Goal: Information Seeking & Learning: Learn about a topic

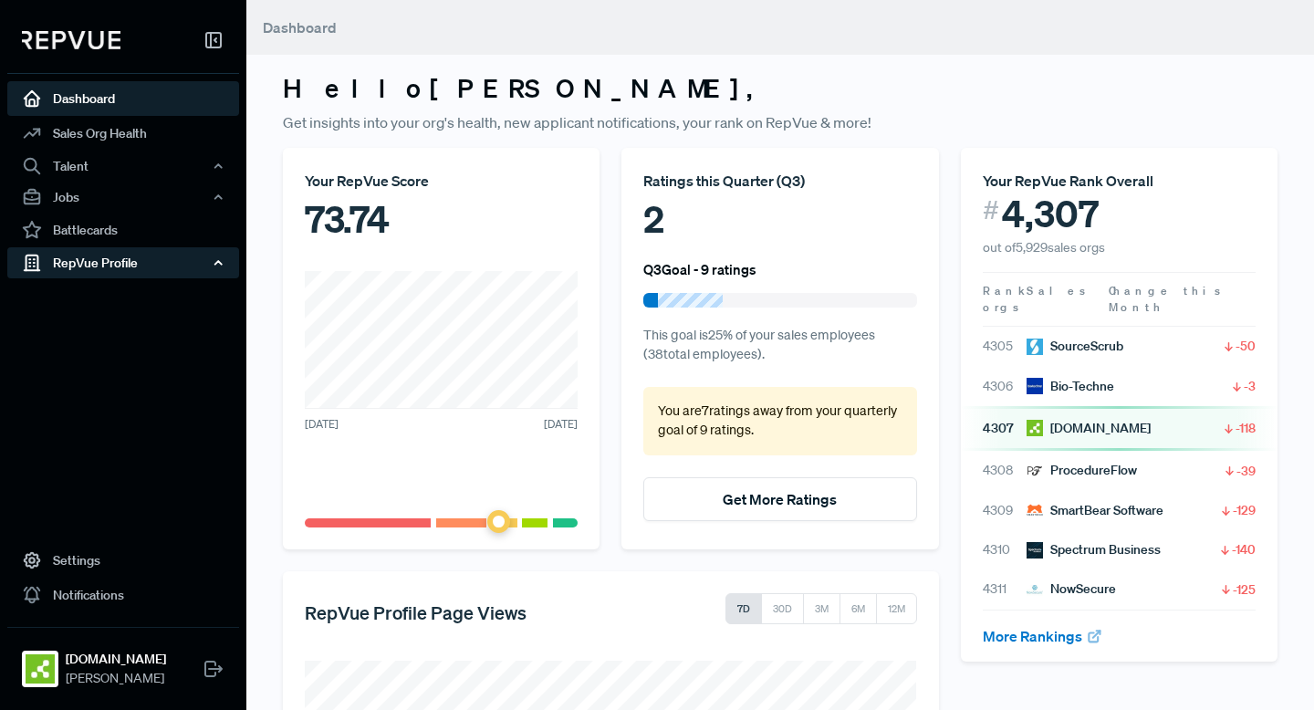
click at [112, 265] on div "RepVue Profile" at bounding box center [123, 262] width 232 height 31
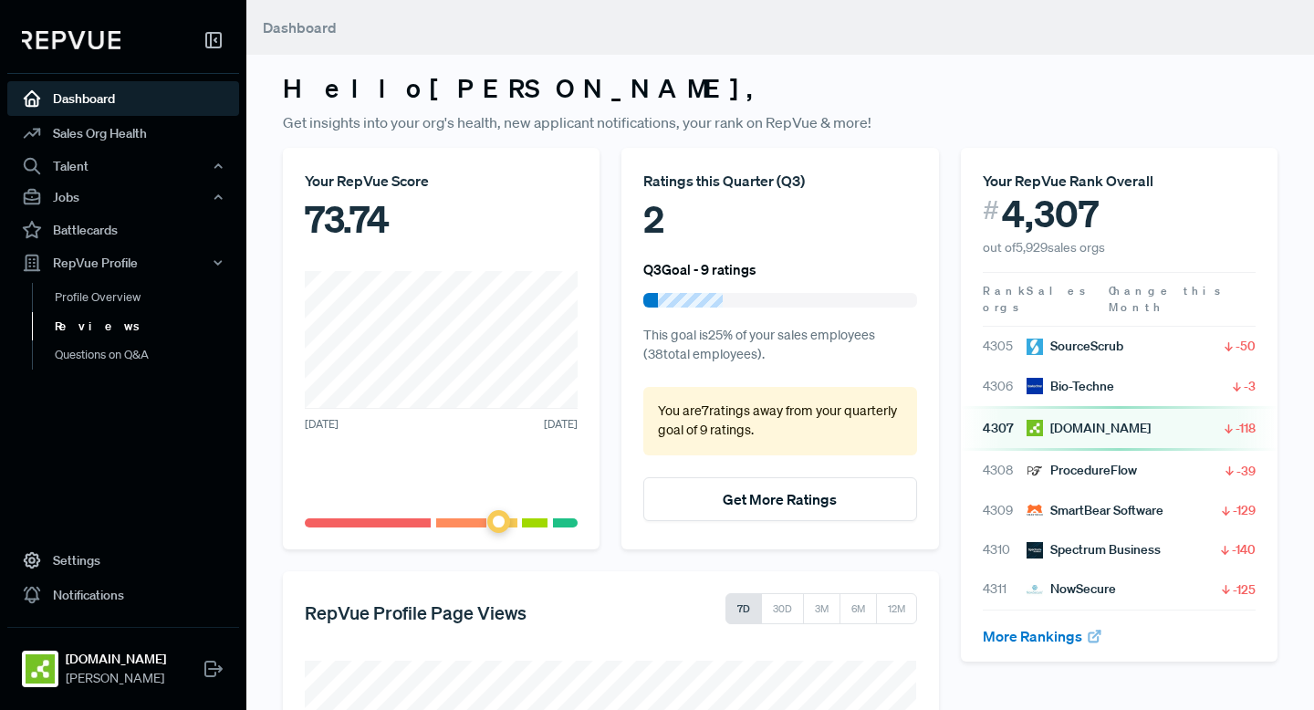
click at [89, 330] on link "Reviews" at bounding box center [148, 326] width 232 height 29
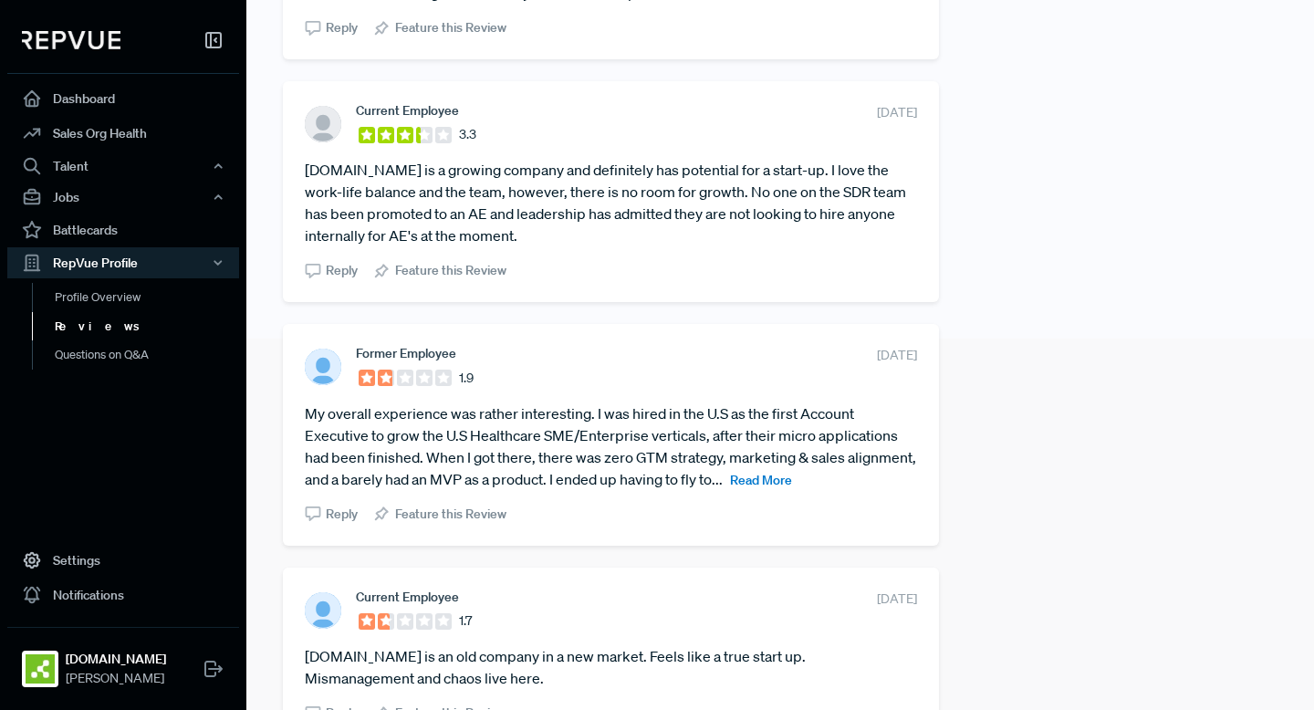
scroll to position [482, 0]
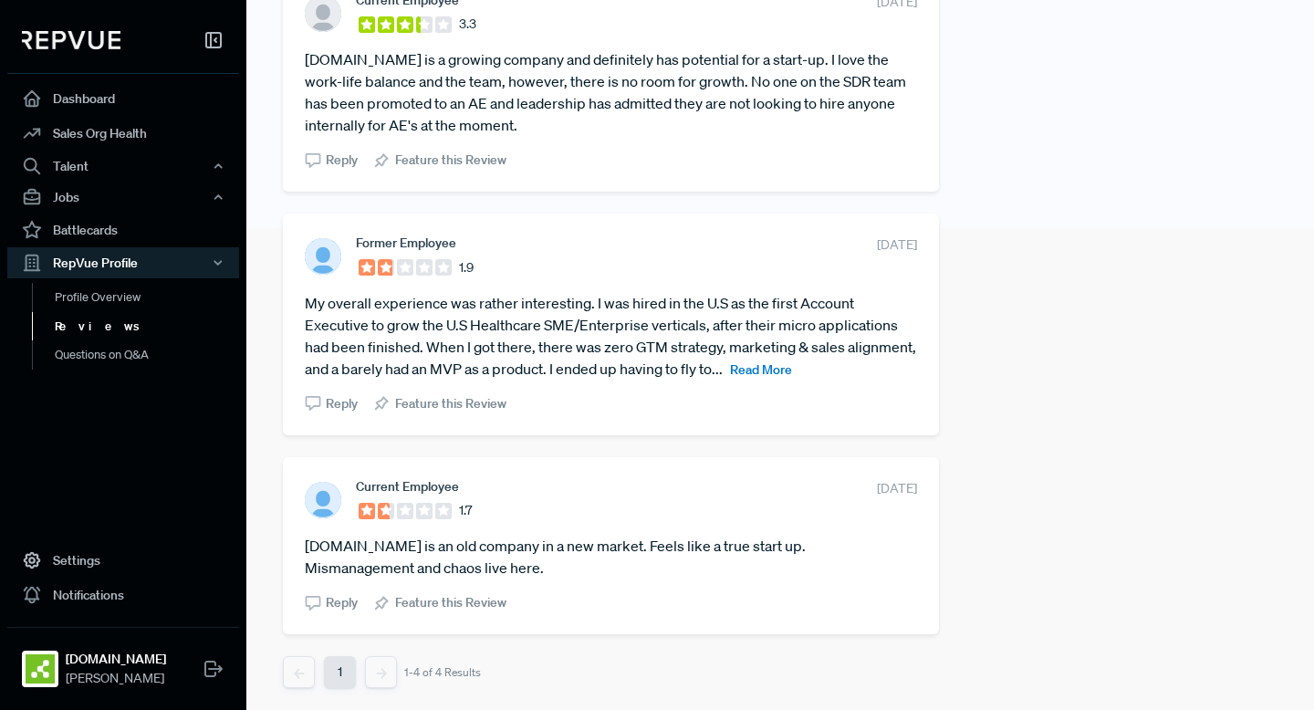
click at [385, 554] on article "[DOMAIN_NAME] is an old company in a new market. Feels like a true start up. Mi…" at bounding box center [611, 557] width 612 height 44
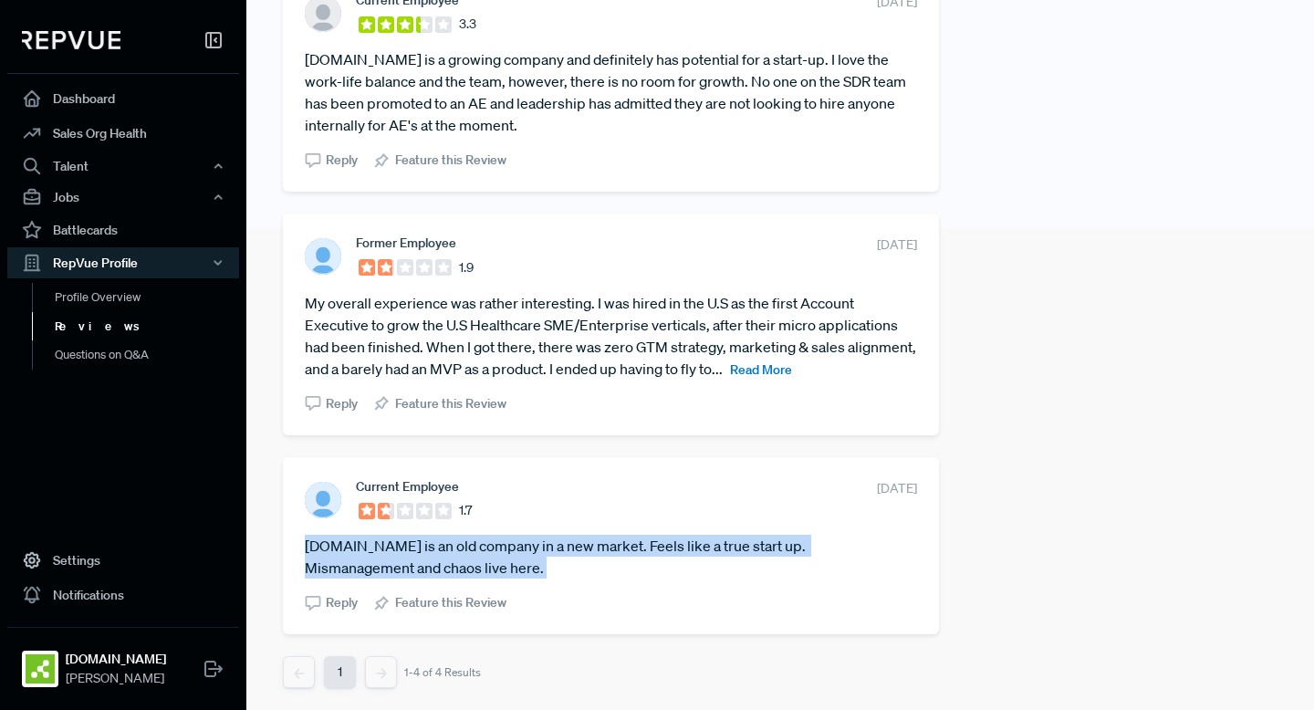
click at [385, 554] on article "[DOMAIN_NAME] is an old company in a new market. Feels like a true start up. Mi…" at bounding box center [611, 557] width 612 height 44
click at [403, 559] on article "[DOMAIN_NAME] is an old company in a new market. Feels like a true start up. Mi…" at bounding box center [611, 557] width 612 height 44
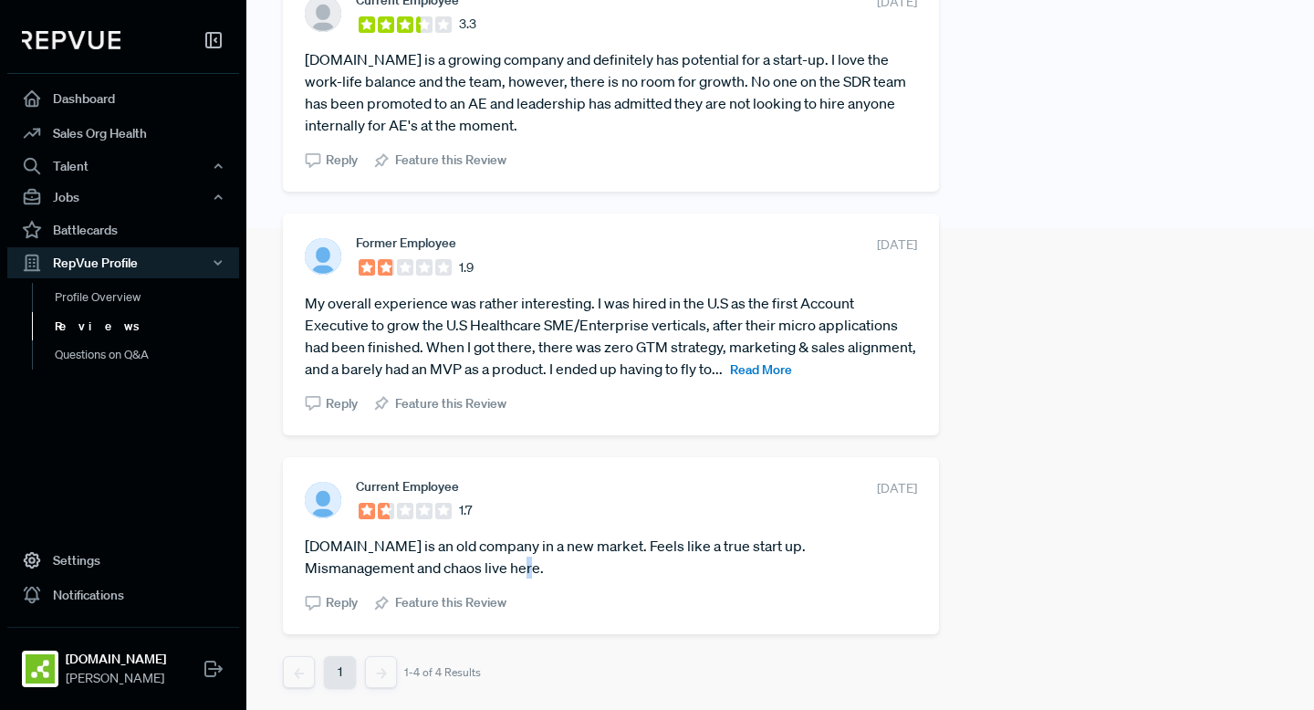
click at [403, 559] on article "[DOMAIN_NAME] is an old company in a new market. Feels like a true start up. Mi…" at bounding box center [611, 557] width 612 height 44
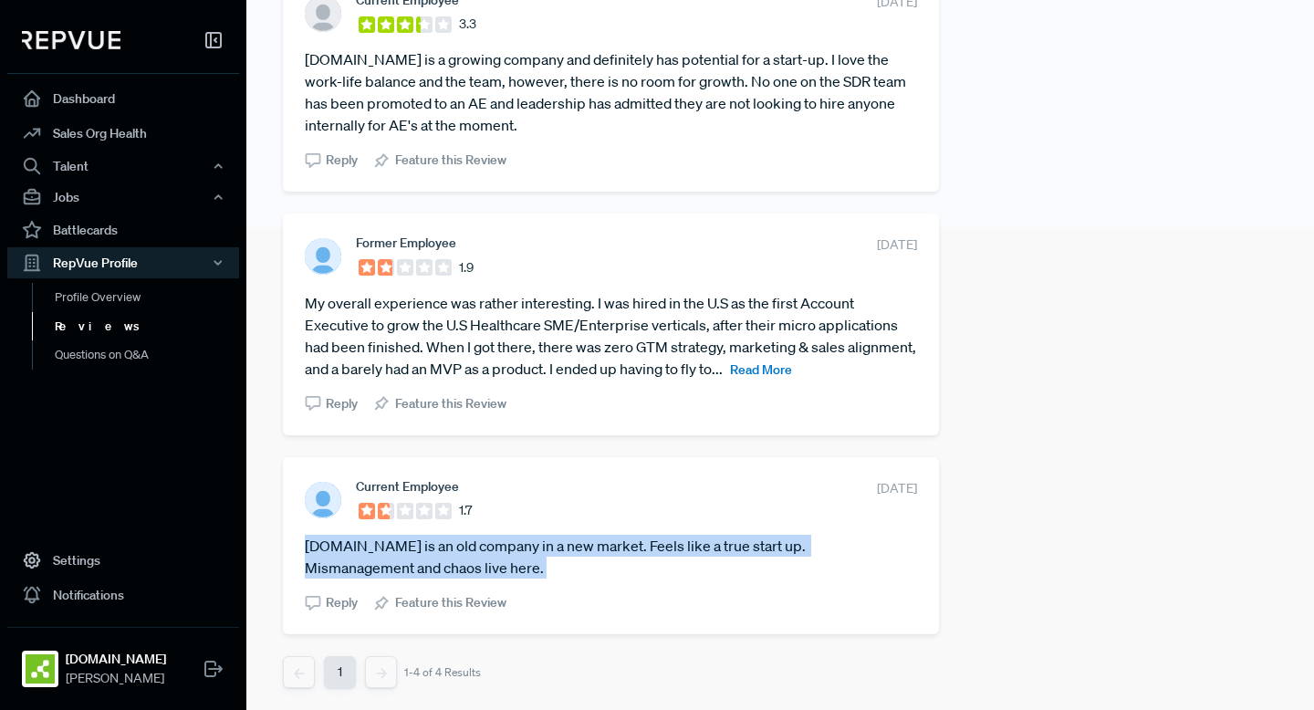
click at [403, 559] on article "[DOMAIN_NAME] is an old company in a new market. Feels like a true start up. Mi…" at bounding box center [611, 557] width 612 height 44
click at [399, 559] on article "[DOMAIN_NAME] is an old company in a new market. Feels like a true start up. Mi…" at bounding box center [611, 557] width 612 height 44
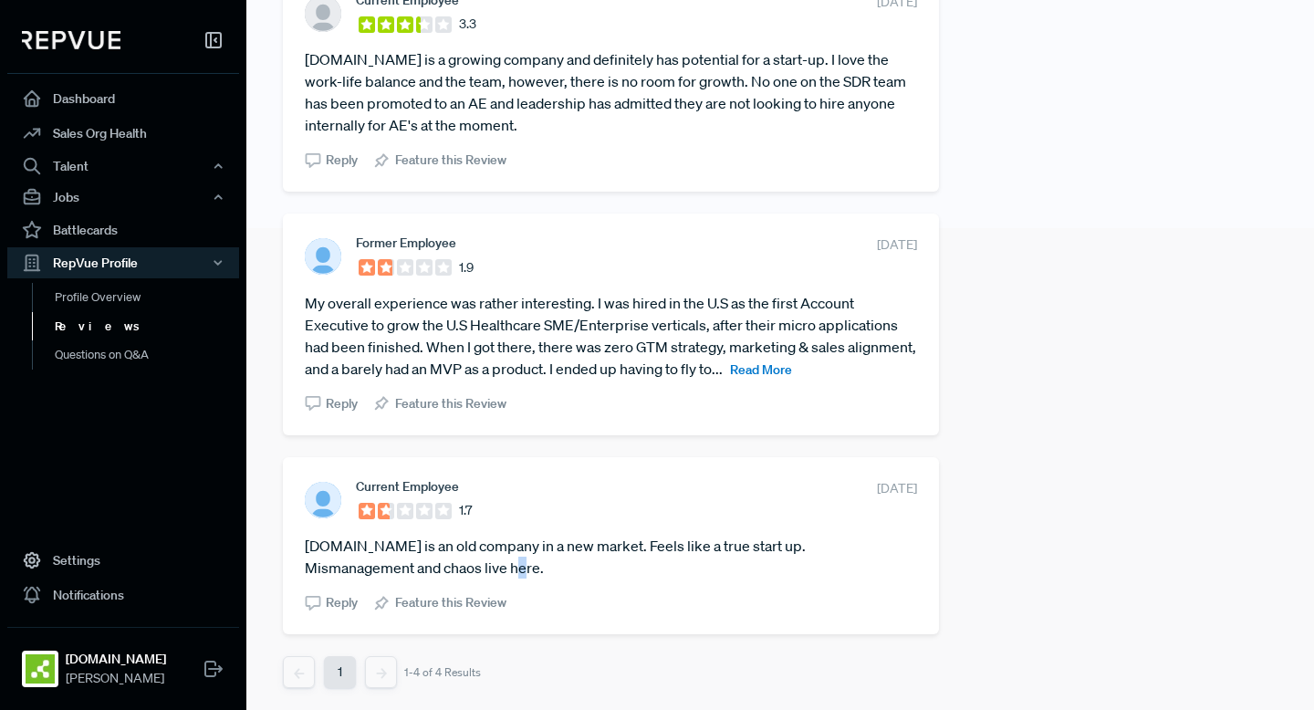
click at [399, 559] on article "[DOMAIN_NAME] is an old company in a new market. Feels like a true start up. Mi…" at bounding box center [611, 557] width 612 height 44
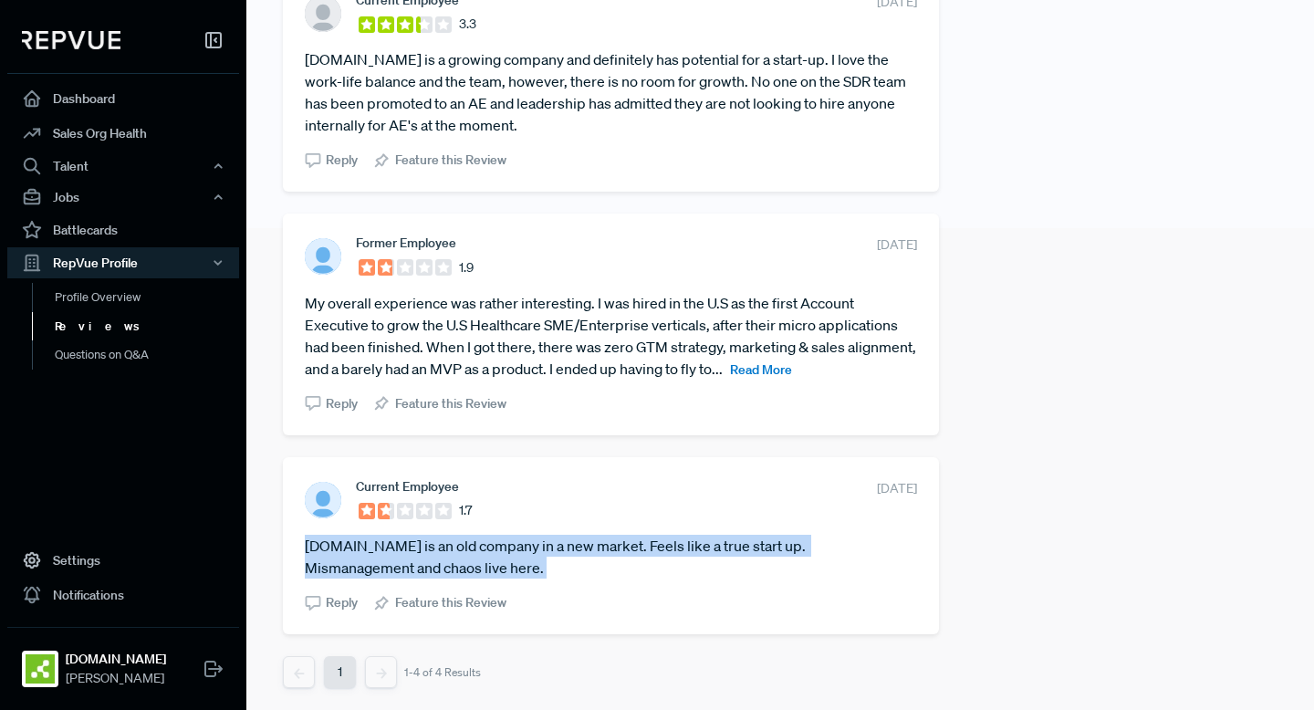
click at [399, 559] on article "[DOMAIN_NAME] is an old company in a new market. Feels like a true start up. Mi…" at bounding box center [611, 557] width 612 height 44
click at [412, 559] on article "[DOMAIN_NAME] is an old company in a new market. Feels like a true start up. Mi…" at bounding box center [611, 557] width 612 height 44
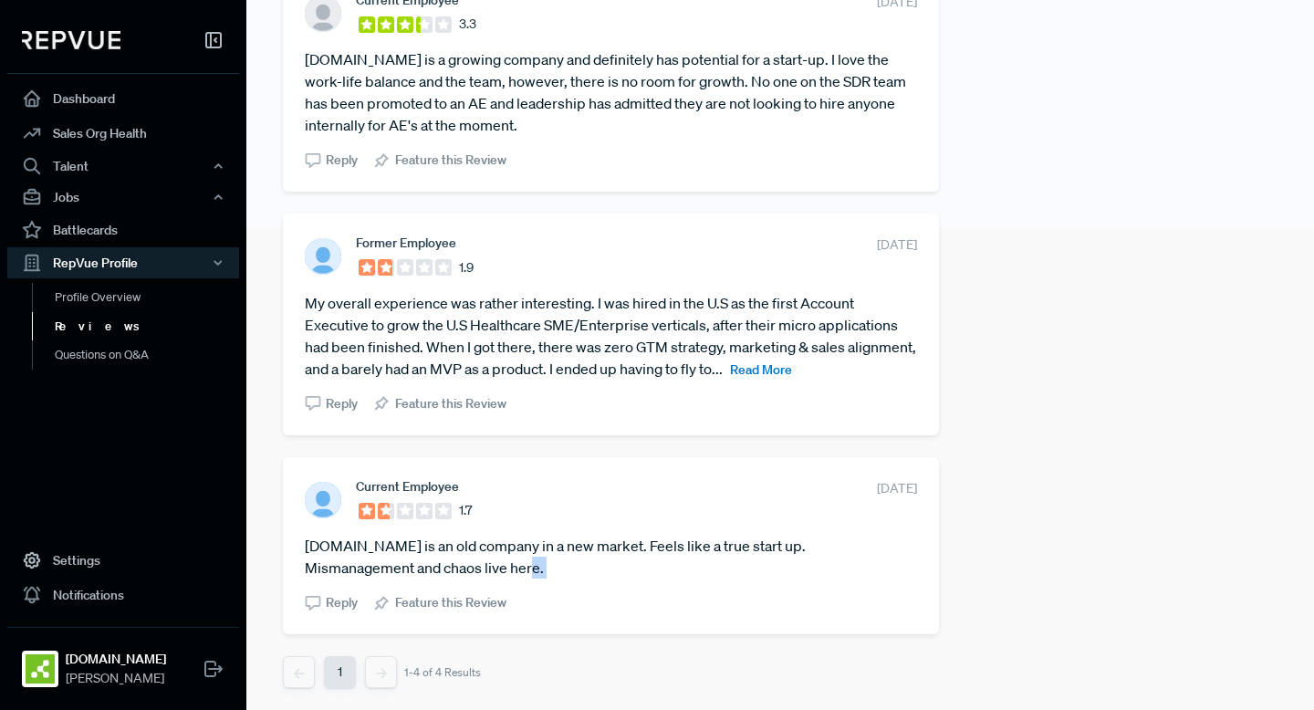
click at [412, 559] on article "[DOMAIN_NAME] is an old company in a new market. Feels like a true start up. Mi…" at bounding box center [611, 557] width 612 height 44
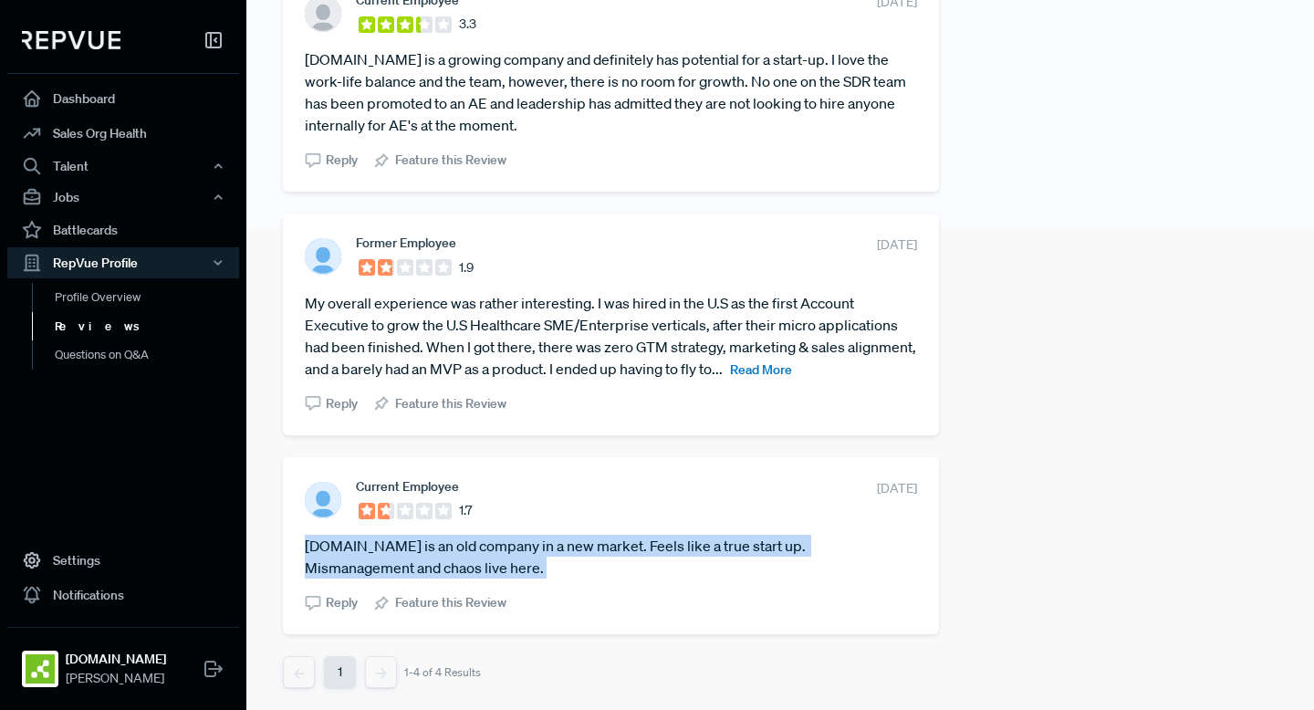
click at [412, 559] on article "[DOMAIN_NAME] is an old company in a new market. Feels like a true start up. Mi…" at bounding box center [611, 557] width 612 height 44
click at [422, 559] on article "[DOMAIN_NAME] is an old company in a new market. Feels like a true start up. Mi…" at bounding box center [611, 557] width 612 height 44
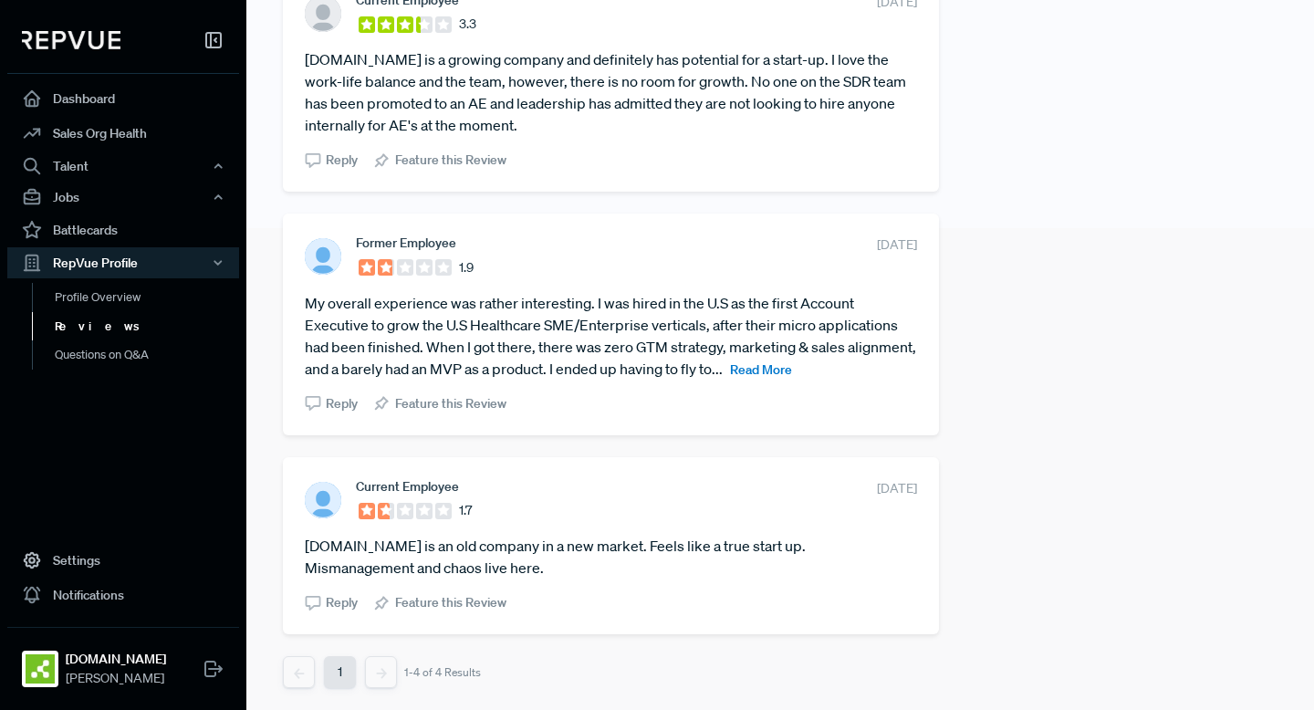
scroll to position [473, 0]
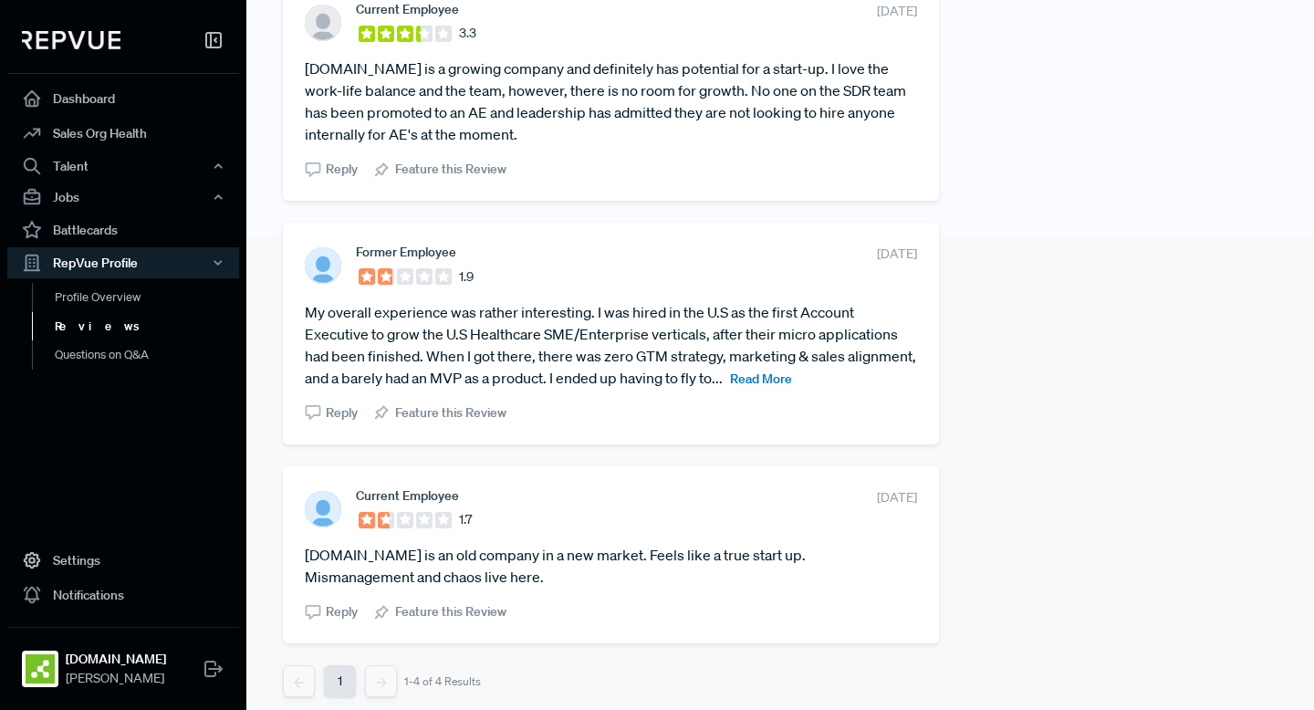
click at [792, 375] on span "Read More" at bounding box center [761, 379] width 62 height 16
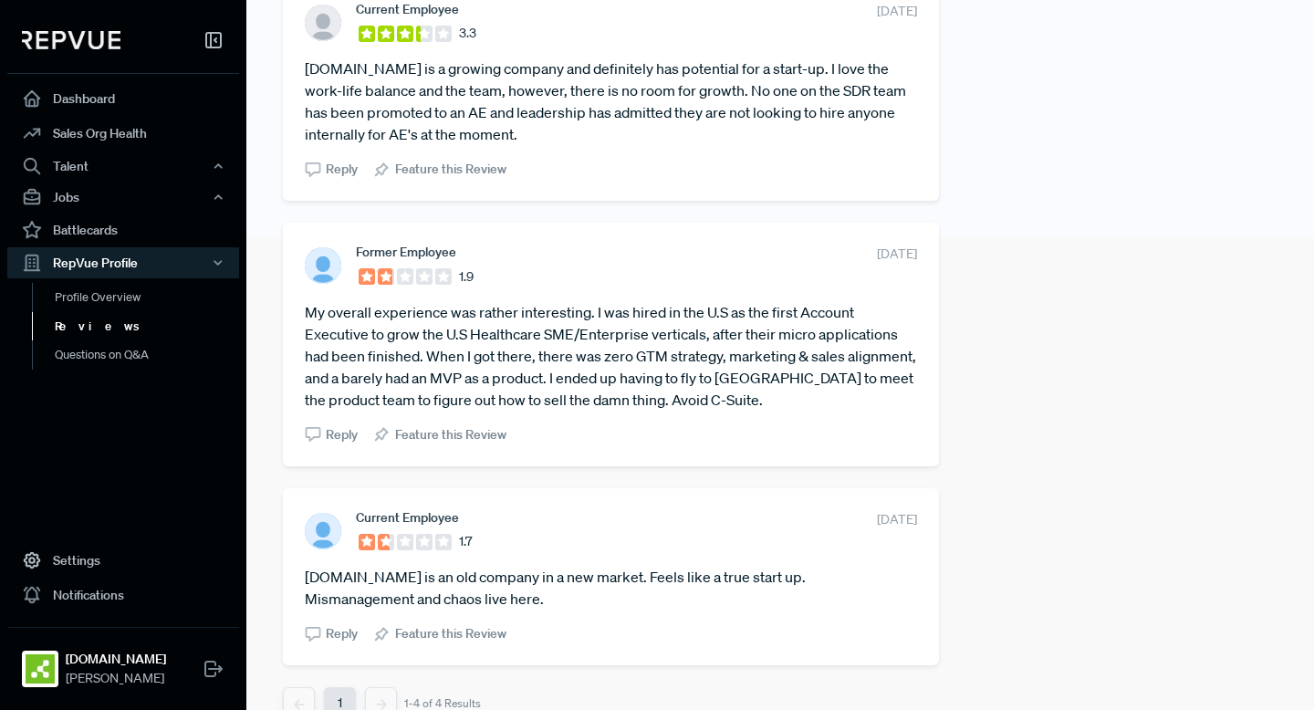
click at [757, 351] on article "My overall experience was rather interesting. I was hired in the U.S as the fir…" at bounding box center [611, 356] width 612 height 110
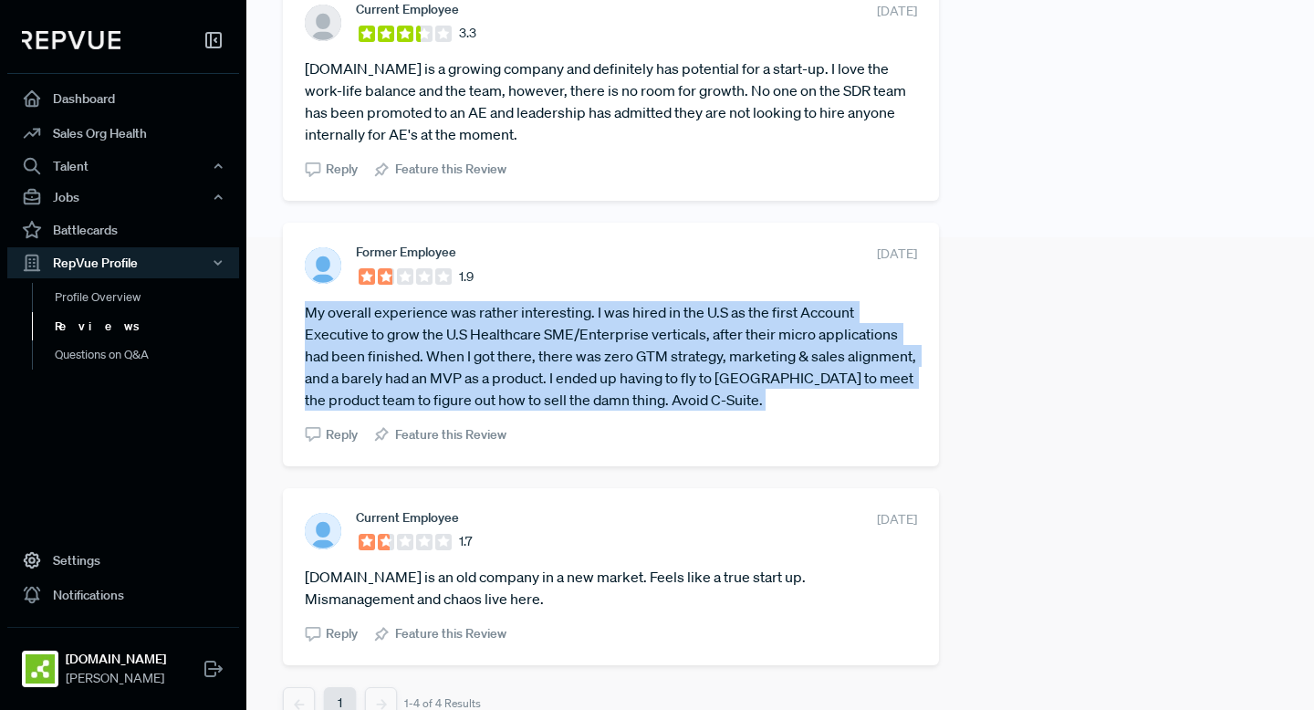
click at [757, 351] on article "My overall experience was rather interesting. I was hired in the U.S as the fir…" at bounding box center [611, 356] width 612 height 110
click at [763, 353] on article "My overall experience was rather interesting. I was hired in the U.S as the fir…" at bounding box center [611, 356] width 612 height 110
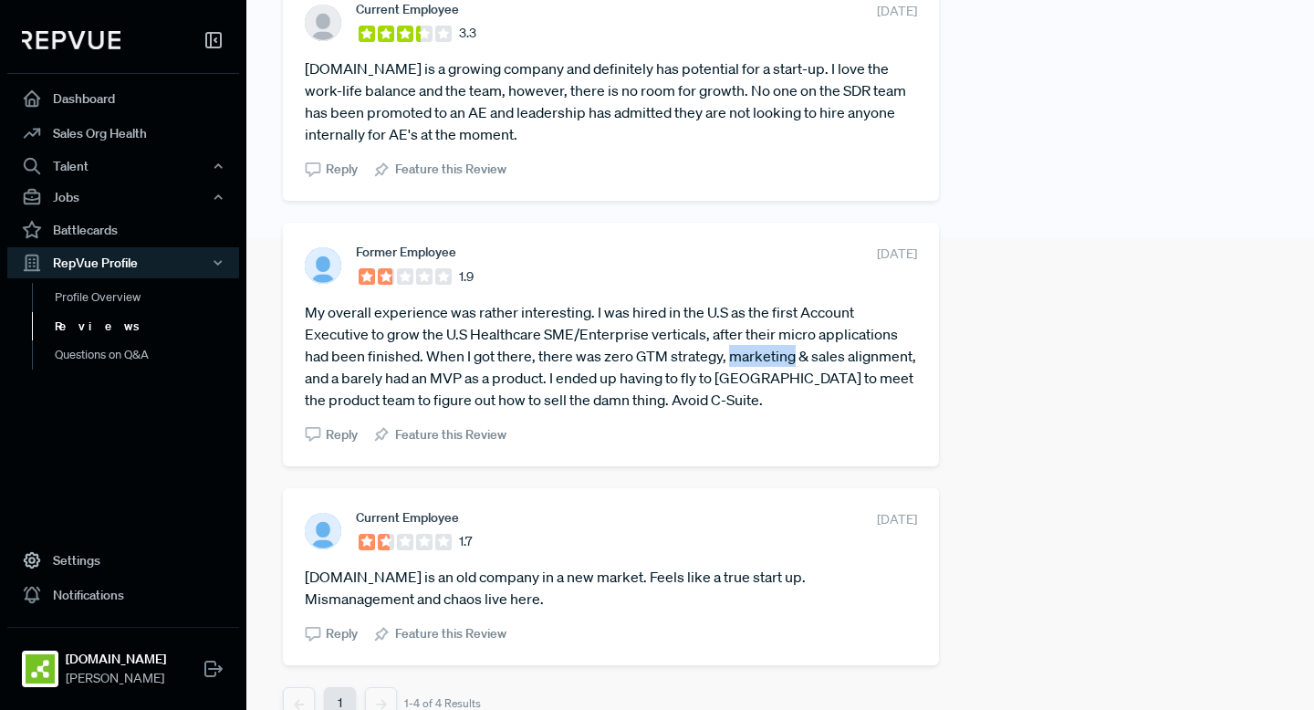
click at [763, 353] on article "My overall experience was rather interesting. I was hired in the U.S as the fir…" at bounding box center [611, 356] width 612 height 110
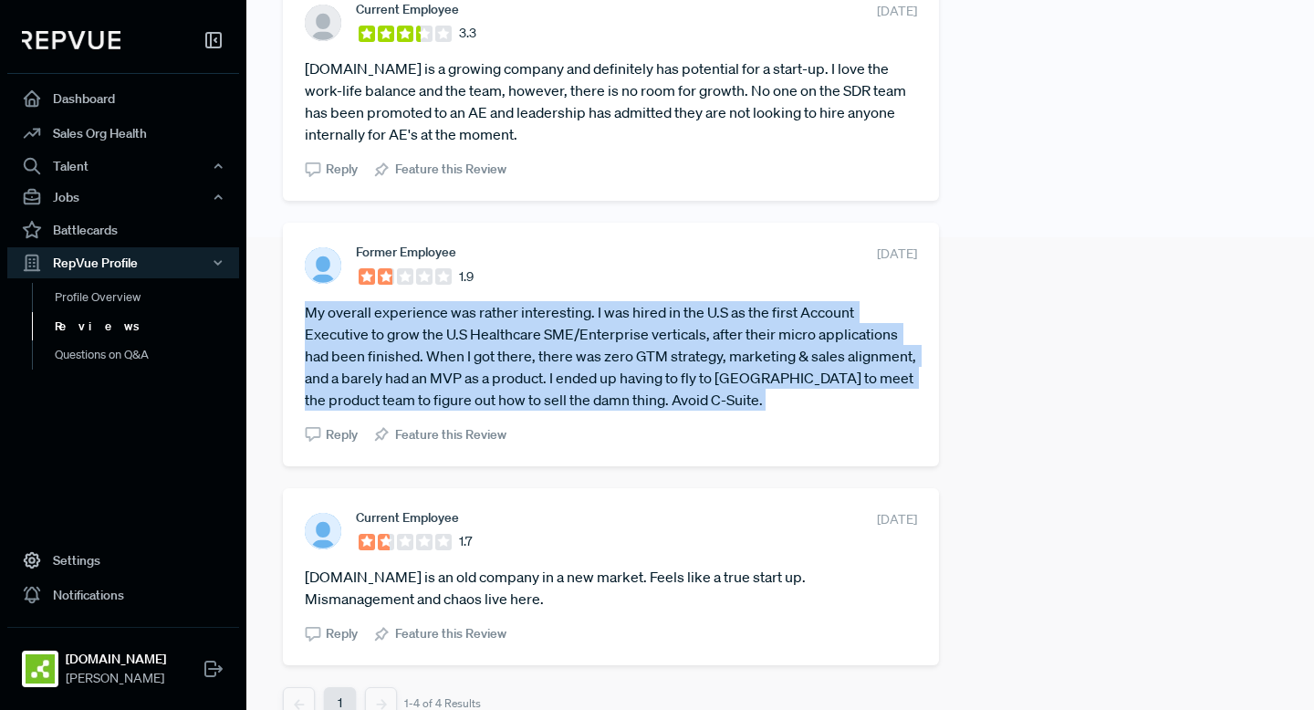
click at [763, 353] on article "My overall experience was rather interesting. I was hired in the U.S as the fir…" at bounding box center [611, 356] width 612 height 110
click at [744, 353] on article "My overall experience was rather interesting. I was hired in the U.S as the fir…" at bounding box center [611, 356] width 612 height 110
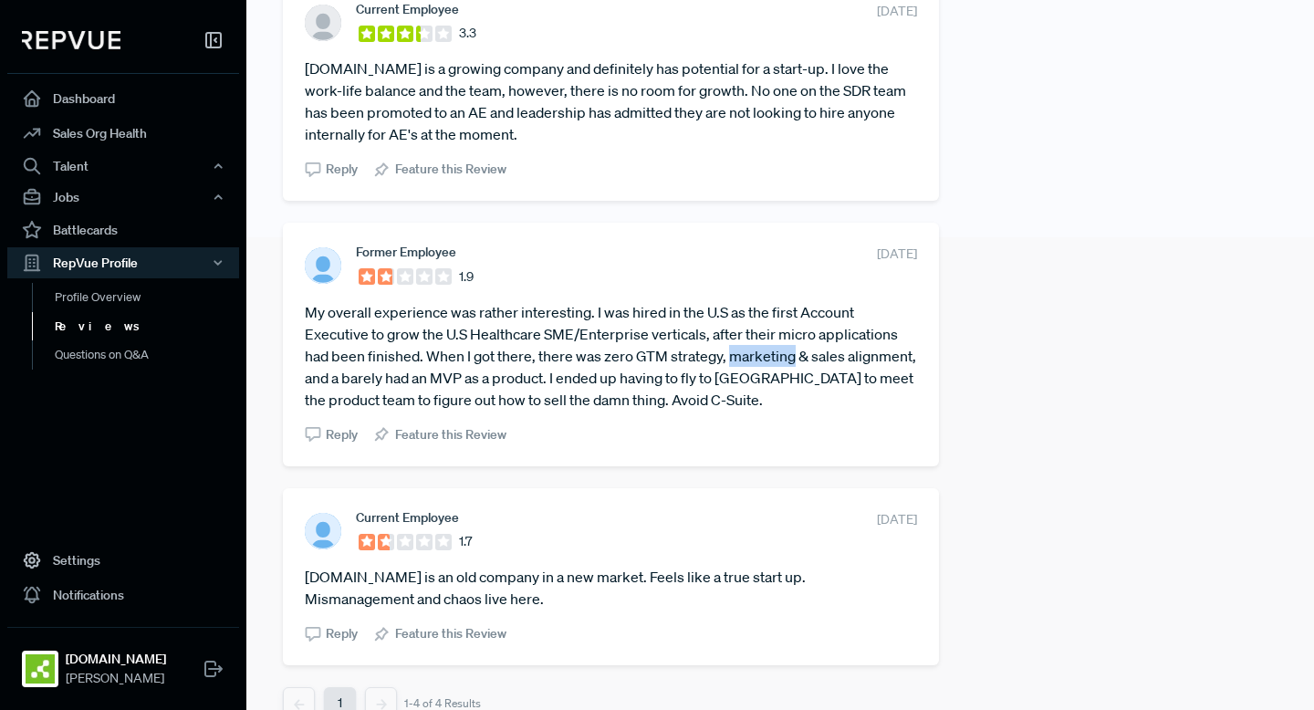
click at [744, 353] on article "My overall experience was rather interesting. I was hired in the U.S as the fir…" at bounding box center [611, 356] width 612 height 110
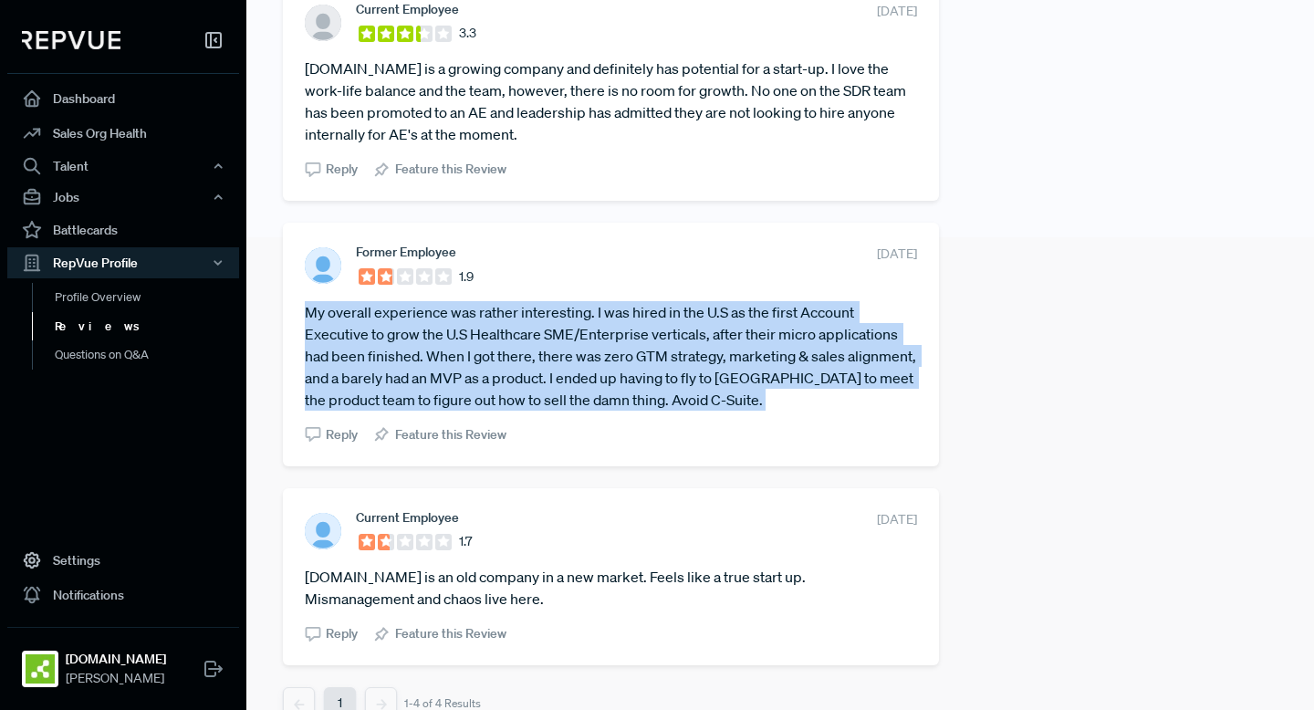
click at [744, 353] on article "My overall experience was rather interesting. I was hired in the U.S as the fir…" at bounding box center [611, 356] width 612 height 110
click at [725, 350] on article "My overall experience was rather interesting. I was hired in the U.S as the fir…" at bounding box center [611, 356] width 612 height 110
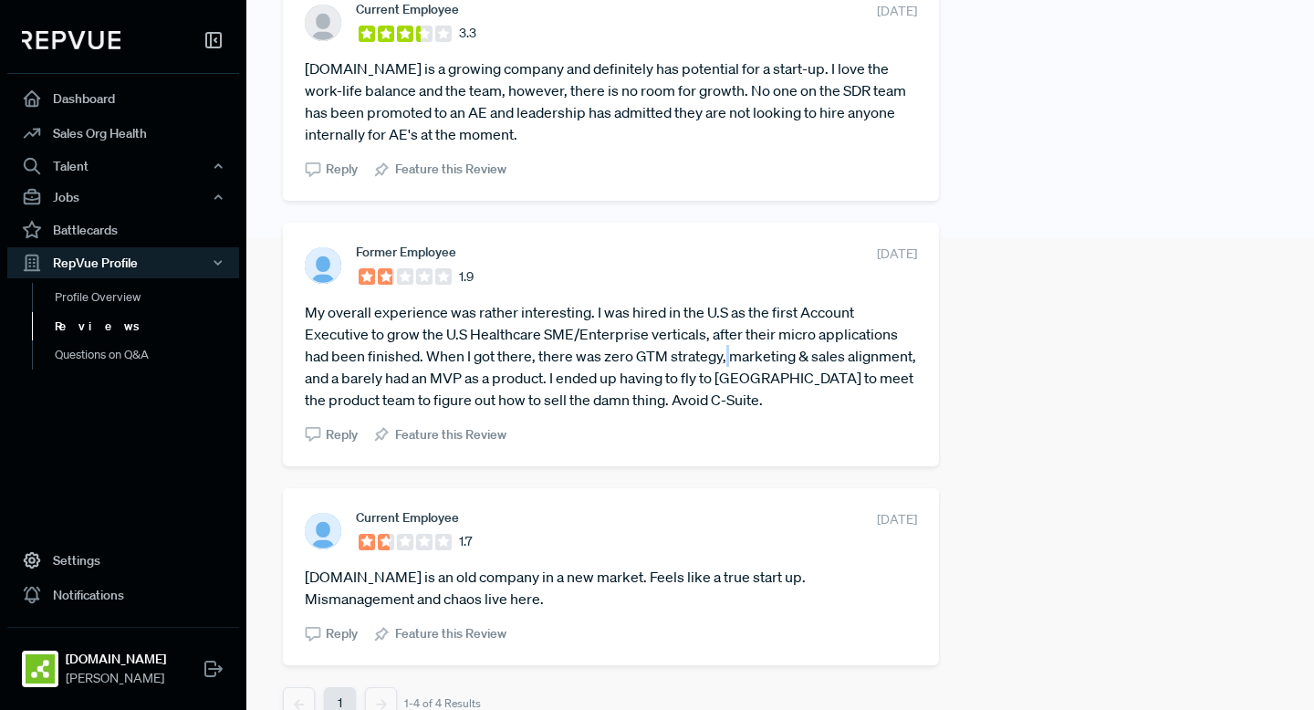
click at [725, 350] on article "My overall experience was rather interesting. I was hired in the U.S as the fir…" at bounding box center [611, 356] width 612 height 110
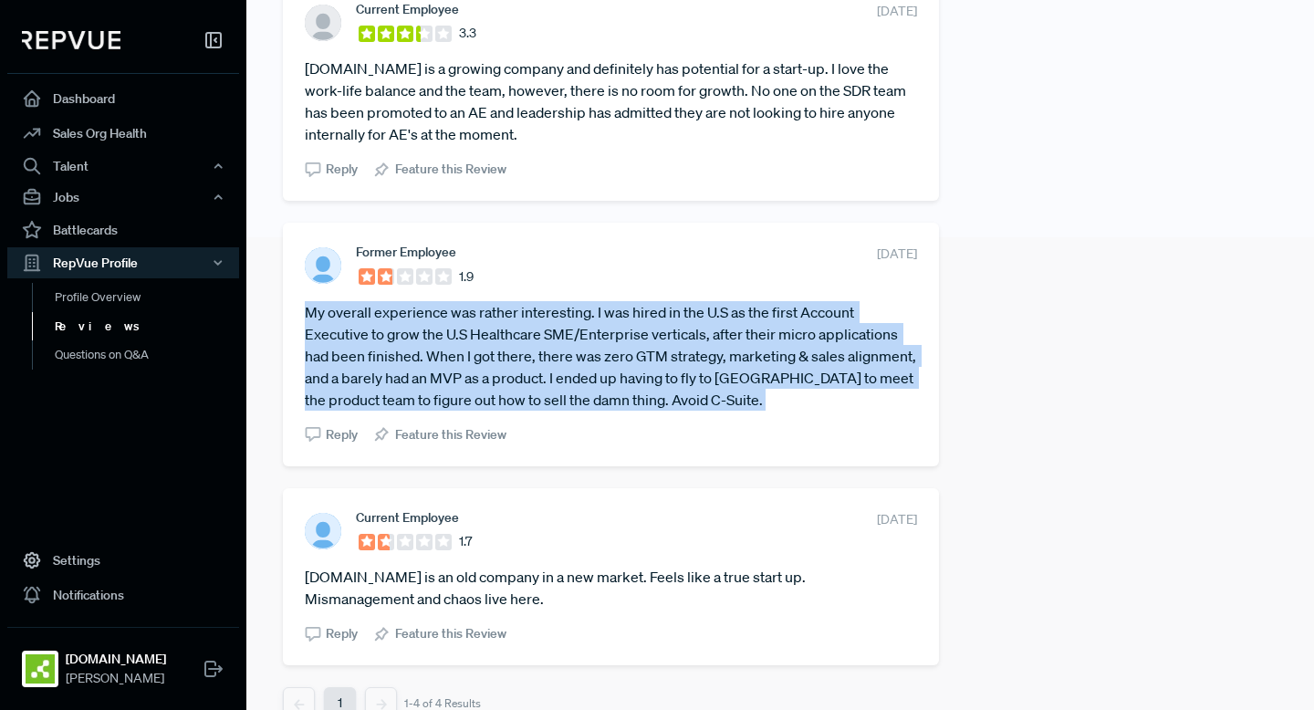
click at [725, 350] on article "My overall experience was rather interesting. I was hired in the U.S as the fir…" at bounding box center [611, 356] width 612 height 110
click at [729, 350] on article "My overall experience was rather interesting. I was hired in the U.S as the fir…" at bounding box center [611, 356] width 612 height 110
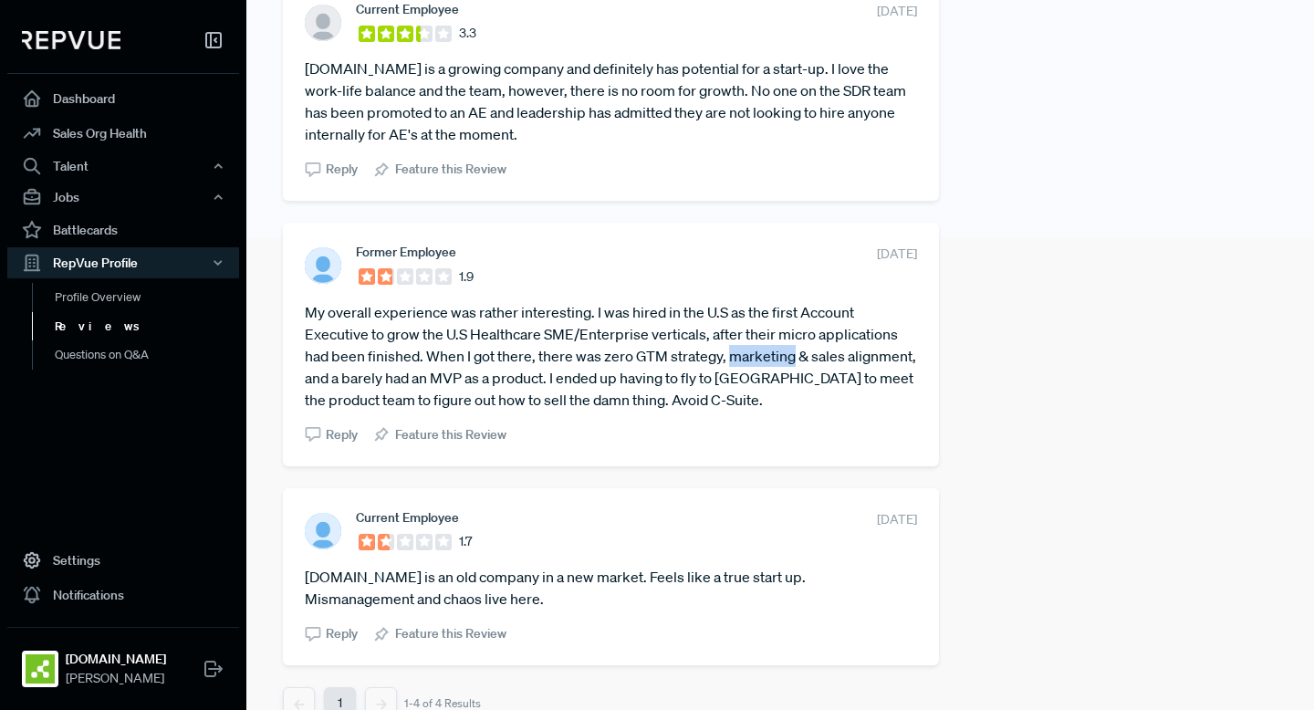
click at [729, 350] on article "My overall experience was rather interesting. I was hired in the U.S as the fir…" at bounding box center [611, 356] width 612 height 110
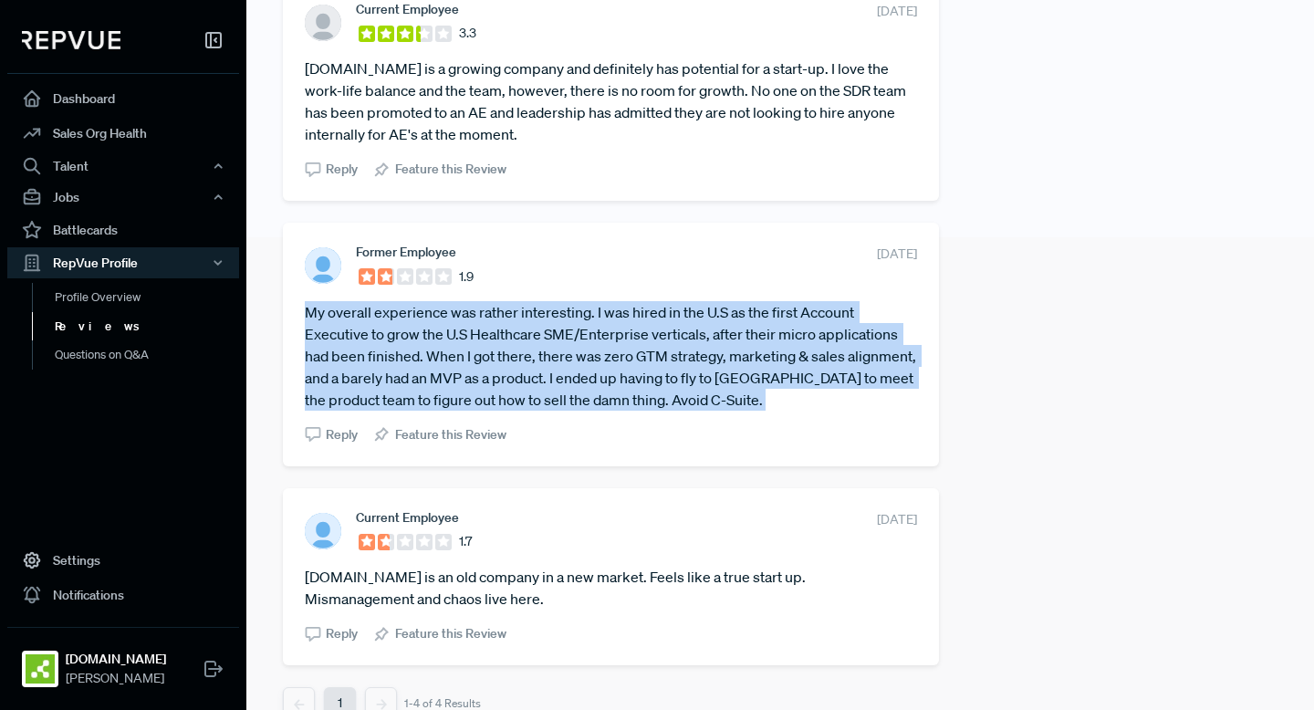
click at [729, 350] on article "My overall experience was rather interesting. I was hired in the U.S as the fir…" at bounding box center [611, 356] width 612 height 110
click at [717, 350] on article "My overall experience was rather interesting. I was hired in the U.S as the fir…" at bounding box center [611, 356] width 612 height 110
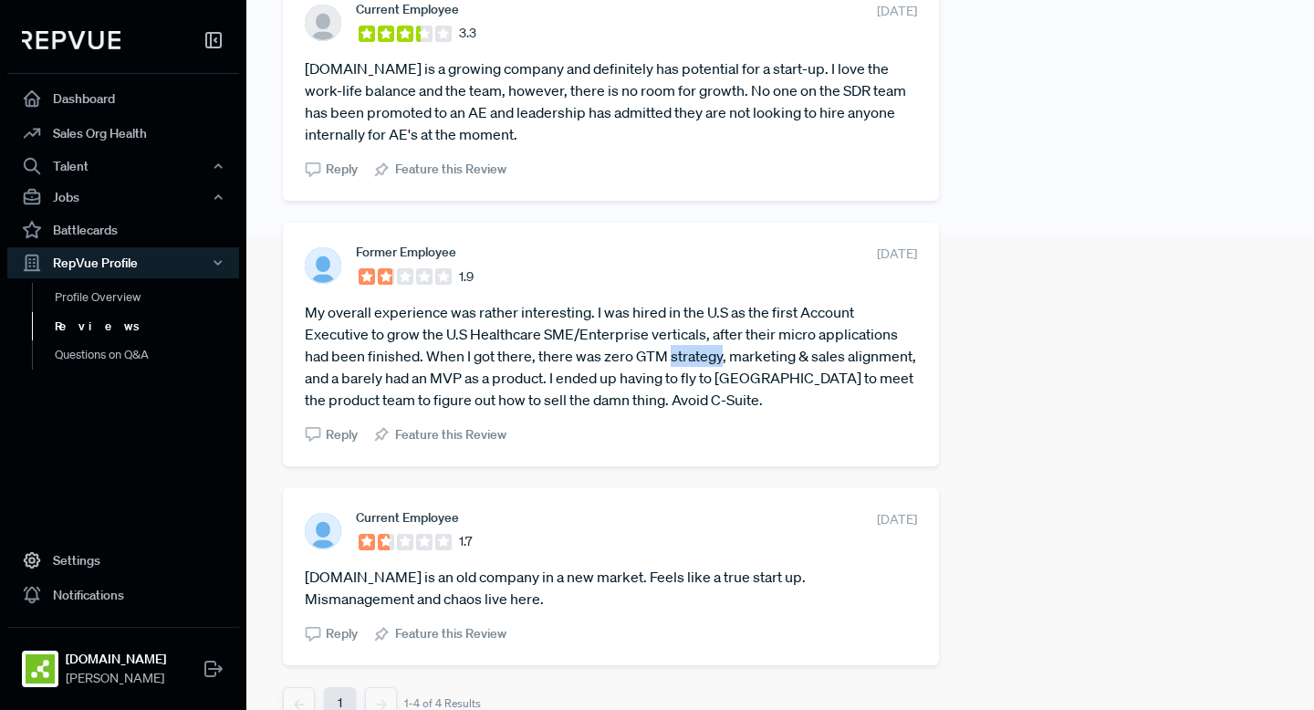
click at [717, 350] on article "My overall experience was rather interesting. I was hired in the U.S as the fir…" at bounding box center [611, 356] width 612 height 110
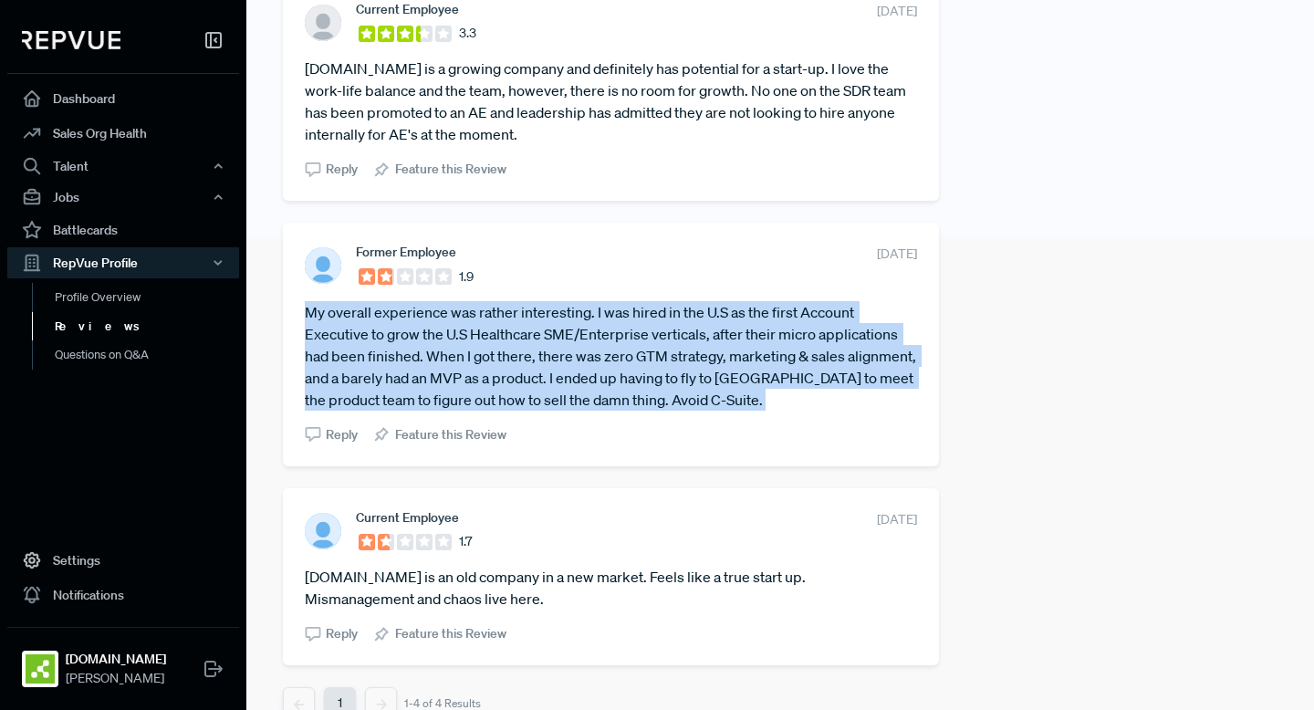
click at [717, 350] on article "My overall experience was rather interesting. I was hired in the U.S as the fir…" at bounding box center [611, 356] width 612 height 110
click at [731, 352] on article "My overall experience was rather interesting. I was hired in the U.S as the fir…" at bounding box center [611, 356] width 612 height 110
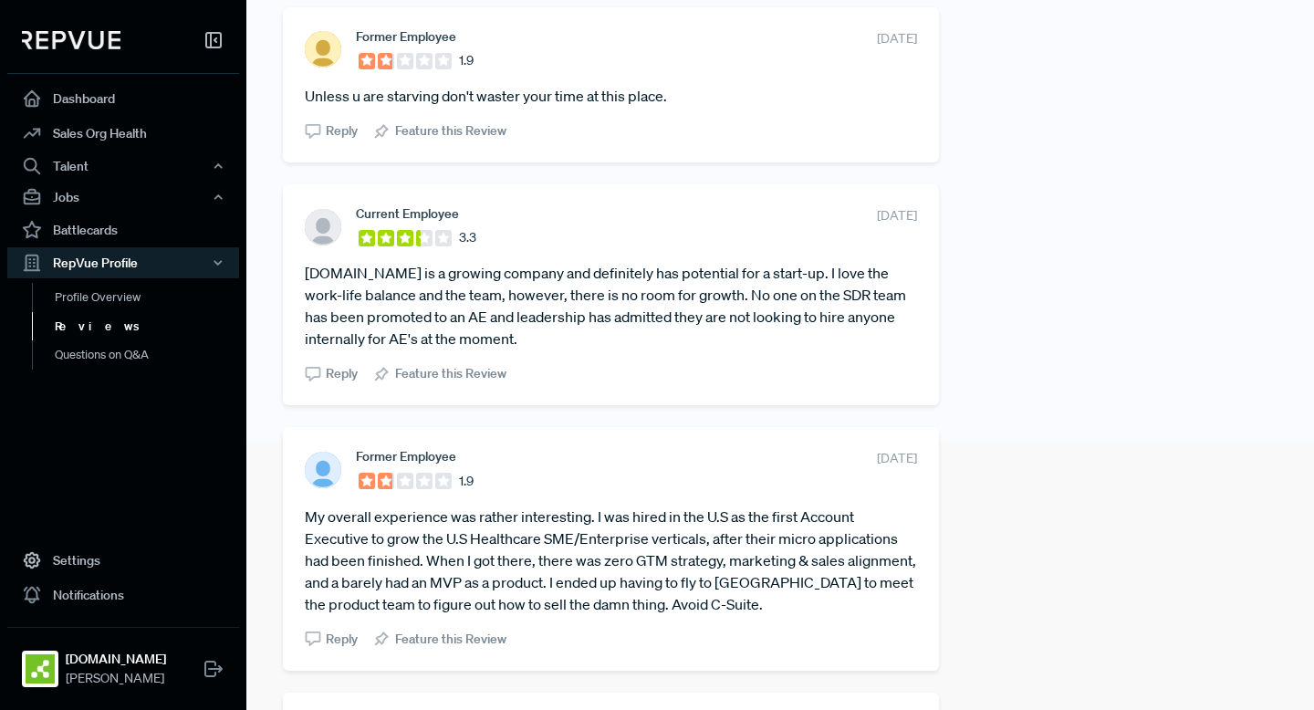
scroll to position [267, 0]
click at [728, 329] on article "[DOMAIN_NAME] is a growing company and definitely has potential for a start-up.…" at bounding box center [611, 307] width 612 height 88
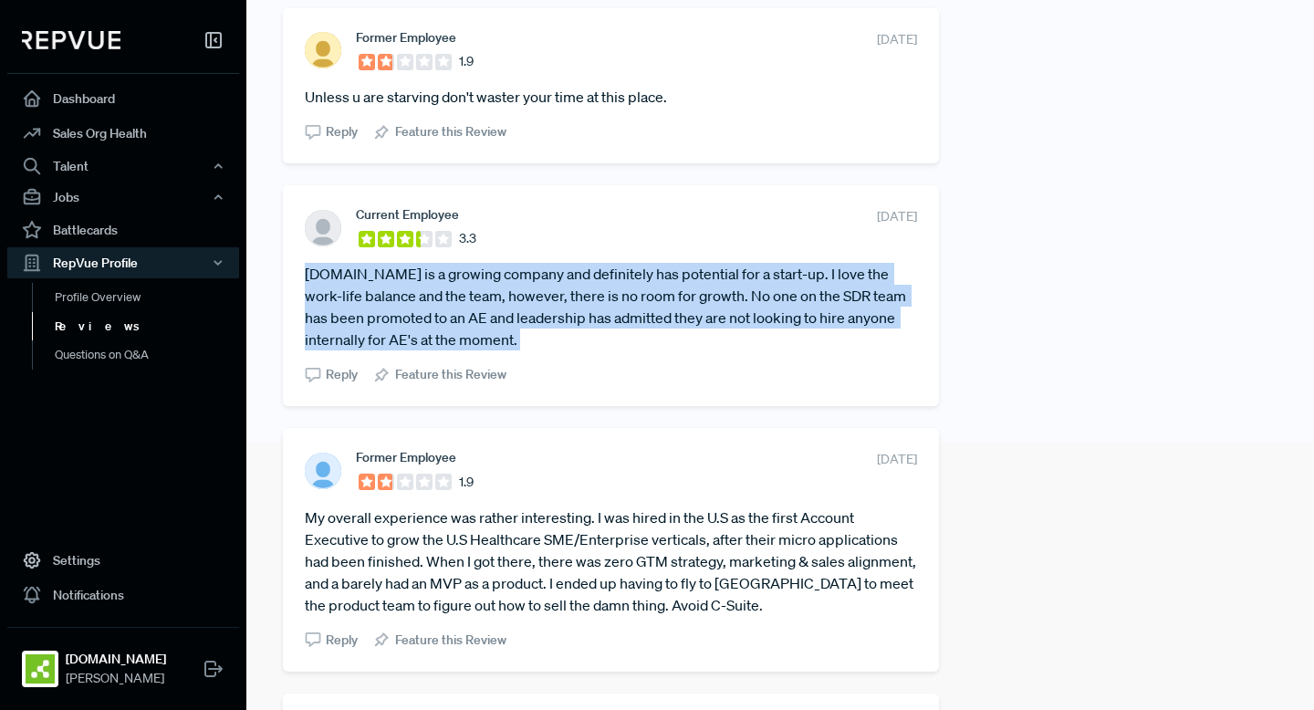
click at [728, 329] on article "[DOMAIN_NAME] is a growing company and definitely has potential for a start-up.…" at bounding box center [611, 307] width 612 height 88
click at [745, 329] on article "[DOMAIN_NAME] is a growing company and definitely has potential for a start-up.…" at bounding box center [611, 307] width 612 height 88
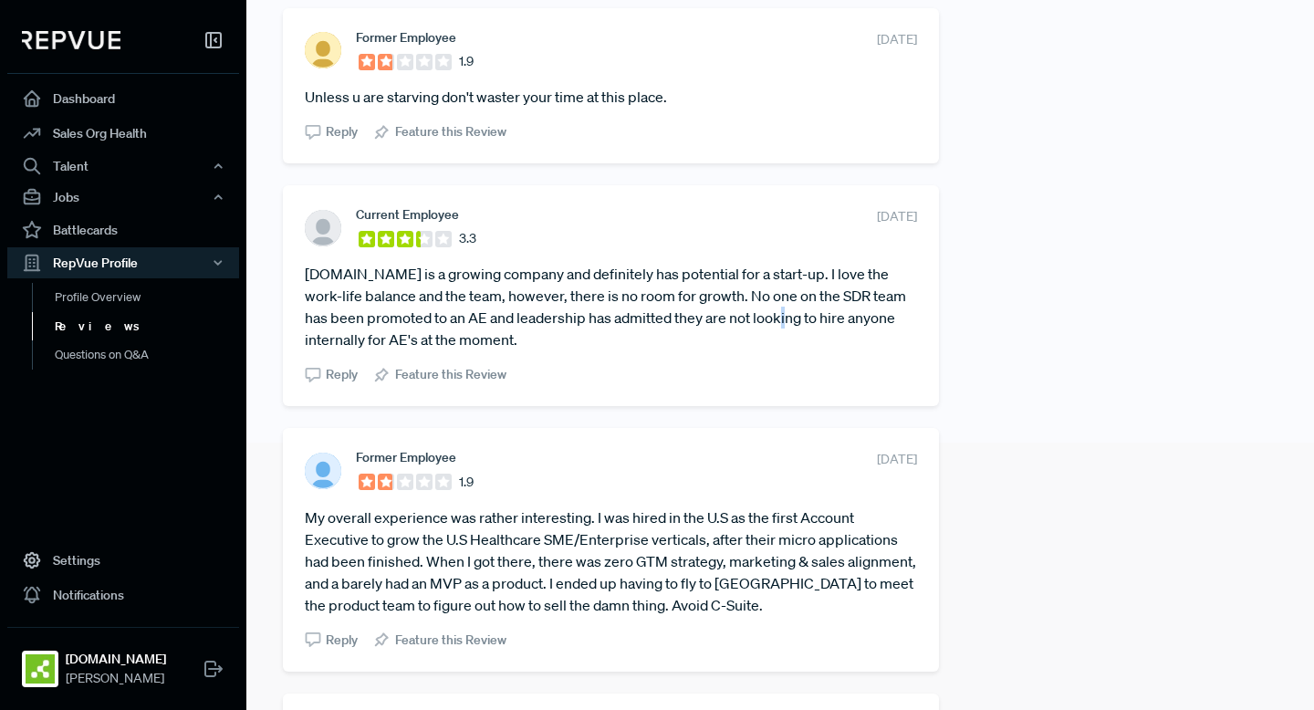
click at [745, 329] on article "[DOMAIN_NAME] is a growing company and definitely has potential for a start-up.…" at bounding box center [611, 307] width 612 height 88
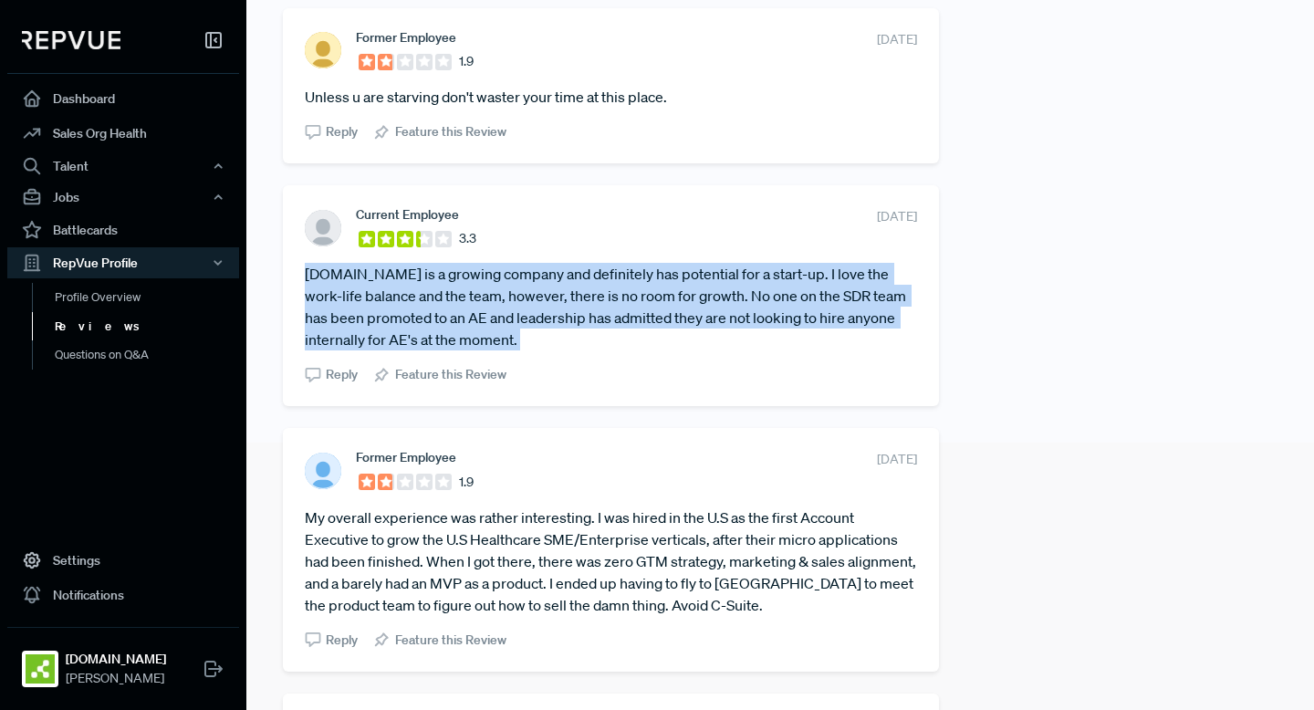
click at [745, 329] on article "[DOMAIN_NAME] is a growing company and definitely has potential for a start-up.…" at bounding box center [611, 307] width 612 height 88
click at [737, 324] on article "[DOMAIN_NAME] is a growing company and definitely has potential for a start-up.…" at bounding box center [611, 307] width 612 height 88
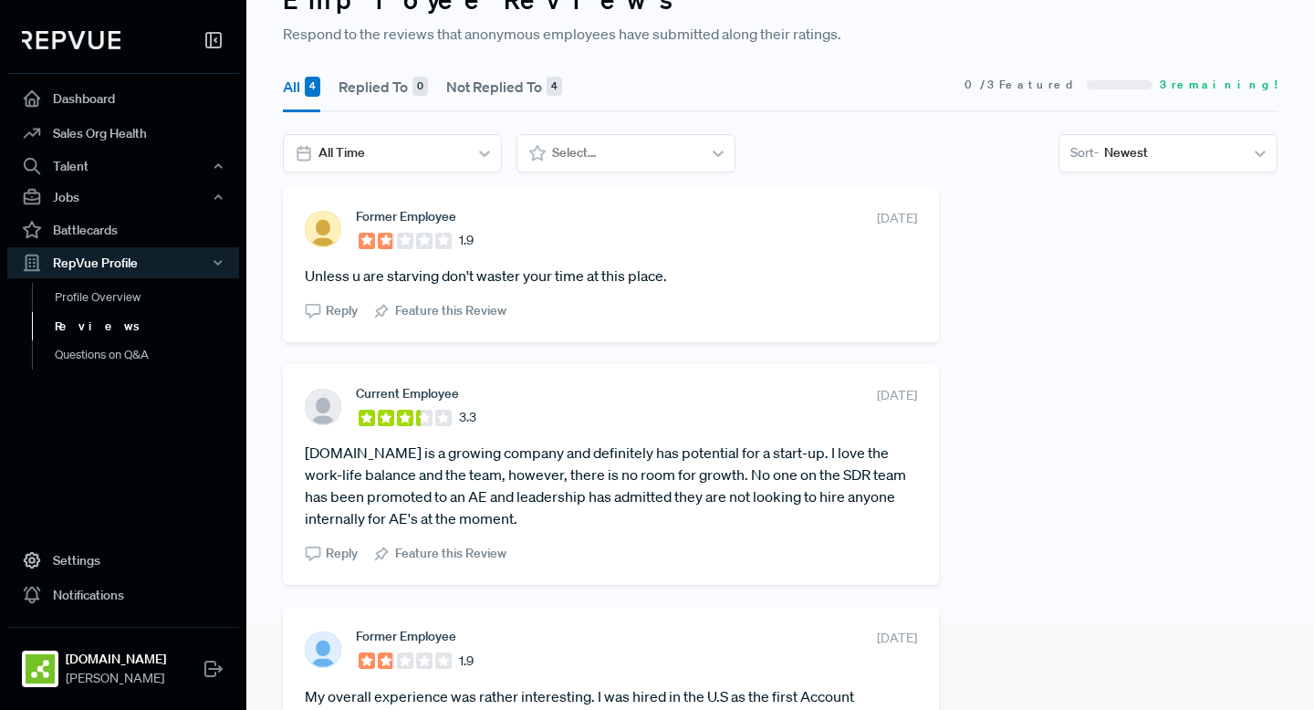
scroll to position [81, 0]
